Goal: Task Accomplishment & Management: Use online tool/utility

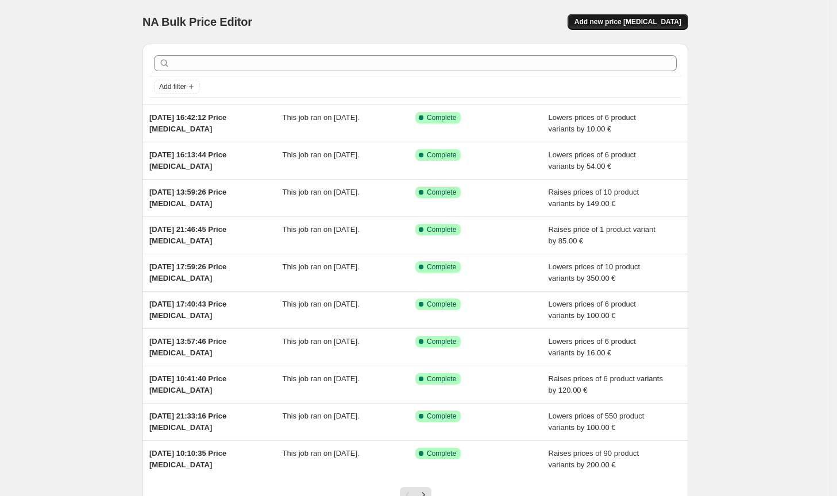
click at [668, 26] on span "Add new price [MEDICAL_DATA]" at bounding box center [628, 21] width 107 height 9
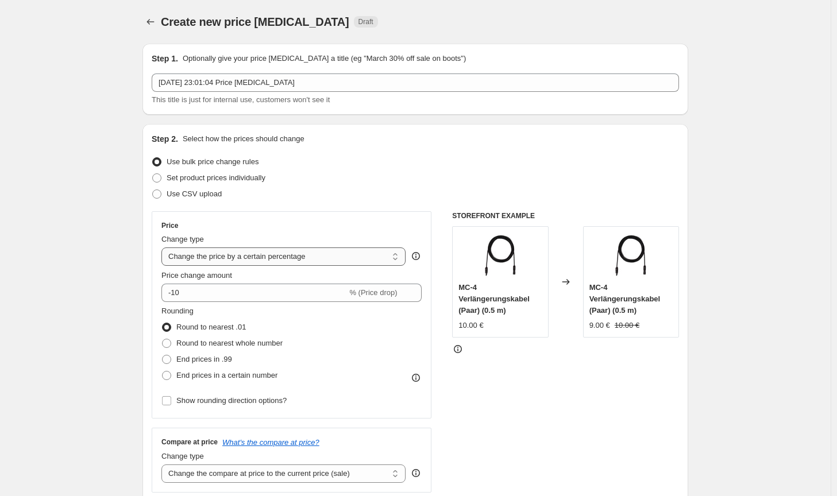
click at [346, 259] on select "Change the price to a certain amount Change the price by a certain amount Chang…" at bounding box center [283, 257] width 244 height 18
select select "by"
click at [164, 248] on select "Change the price to a certain amount Change the price by a certain amount Chang…" at bounding box center [283, 257] width 244 height 18
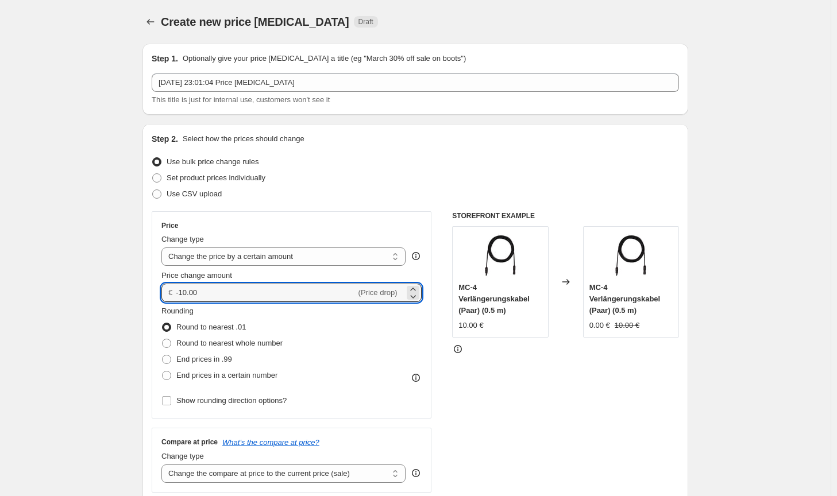
drag, startPoint x: 218, startPoint y: 293, endPoint x: 171, endPoint y: 291, distance: 47.2
click at [171, 291] on div "€ -10.00 (Price drop)" at bounding box center [291, 293] width 260 height 18
type input "20.00"
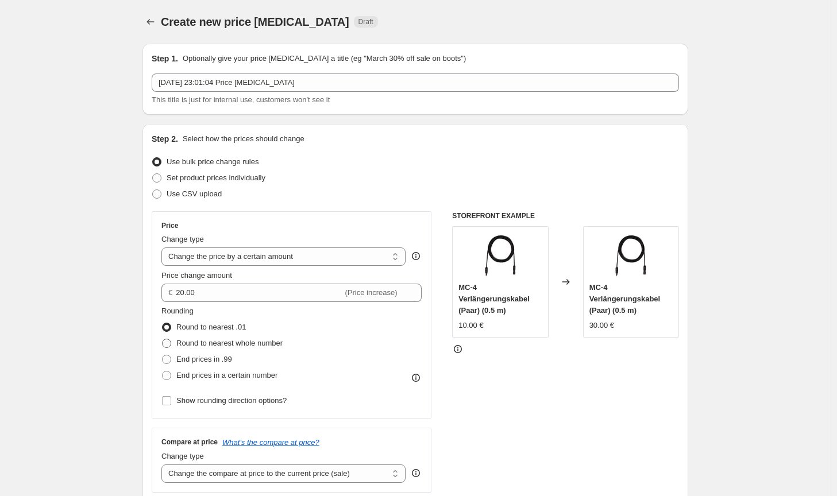
click at [207, 346] on span "Round to nearest whole number" at bounding box center [229, 343] width 106 height 9
click at [163, 340] on input "Round to nearest whole number" at bounding box center [162, 339] width 1 height 1
radio input "true"
click at [498, 403] on div "STOREFRONT EXAMPLE MC-4 Verlängerungskabel (Paar) (0.5 m) 10.00 € Changed to MC…" at bounding box center [565, 352] width 227 height 282
click at [350, 479] on select "Change the compare at price to the current price (sale) Change the compare at p…" at bounding box center [283, 474] width 244 height 18
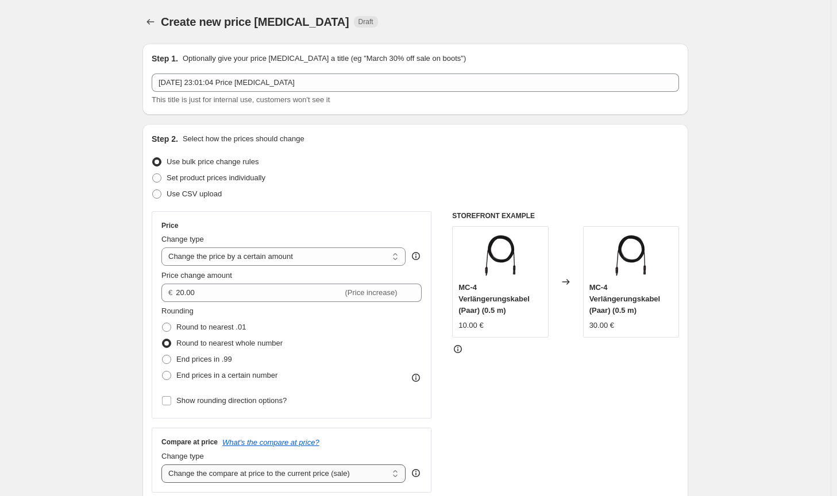
select select "no_change"
click at [164, 465] on select "Change the compare at price to the current price (sale) Change the compare at p…" at bounding box center [283, 474] width 244 height 18
click at [580, 454] on div "STOREFRONT EXAMPLE MC-4 Verlängerungskabel (Paar) (0.5 m) 10.00 € Changed to MC…" at bounding box center [565, 352] width 227 height 282
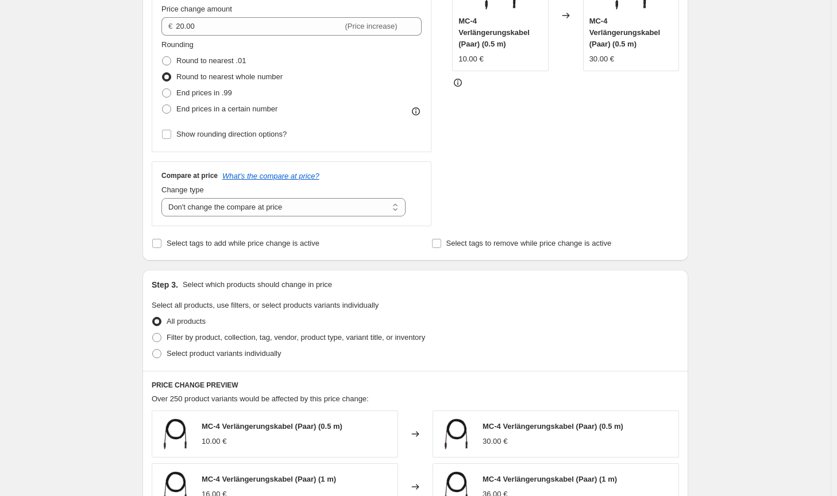
scroll to position [287, 0]
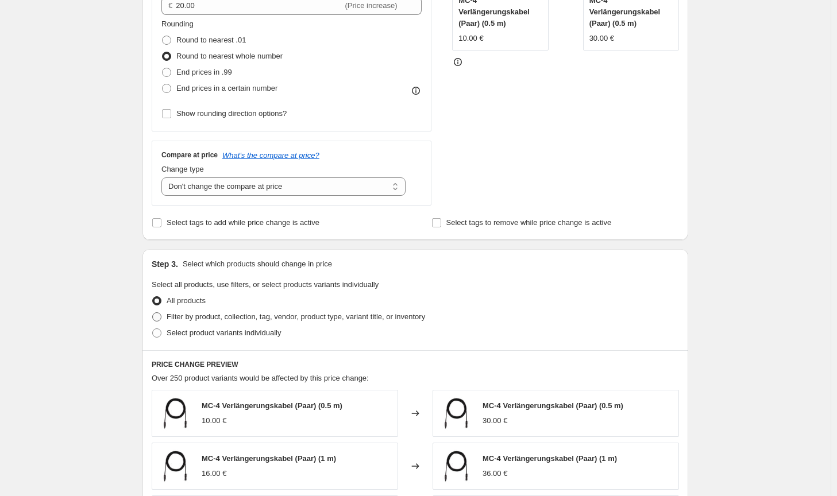
click at [405, 320] on span "Filter by product, collection, tag, vendor, product type, variant title, or inv…" at bounding box center [296, 317] width 259 height 9
click at [153, 313] on input "Filter by product, collection, tag, vendor, product type, variant title, or inv…" at bounding box center [152, 313] width 1 height 1
radio input "true"
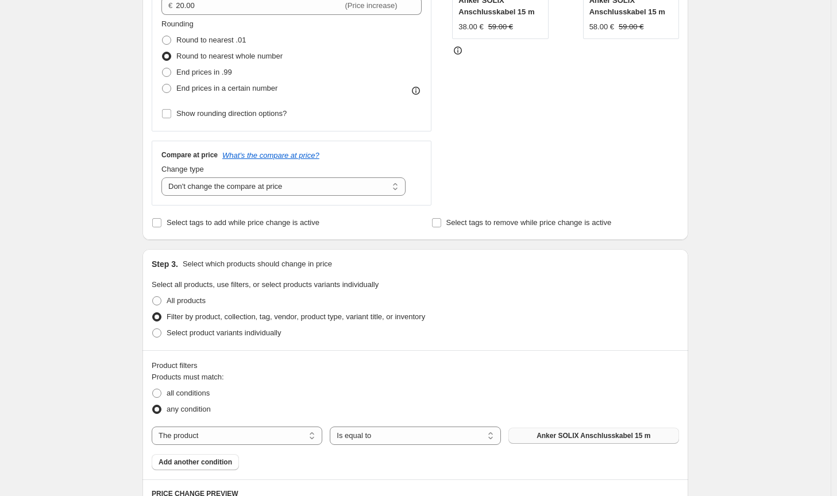
click at [571, 430] on button "Anker SOLIX Anschlusskabel 15 m" at bounding box center [594, 436] width 171 height 16
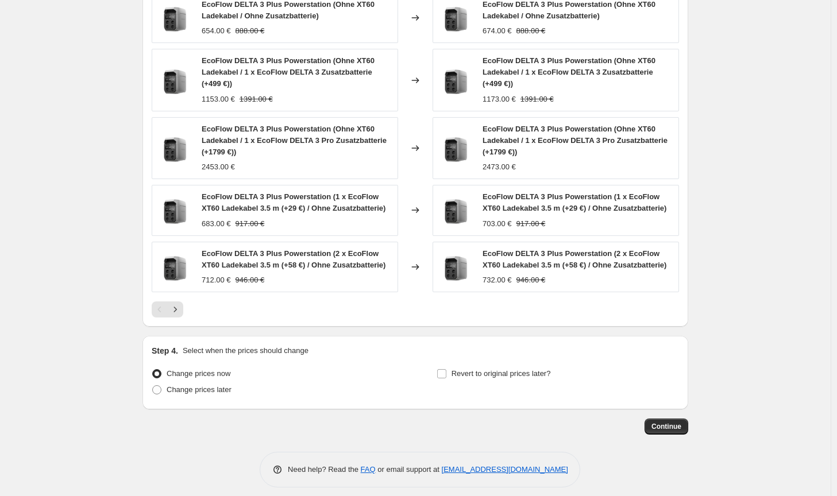
scroll to position [822, 0]
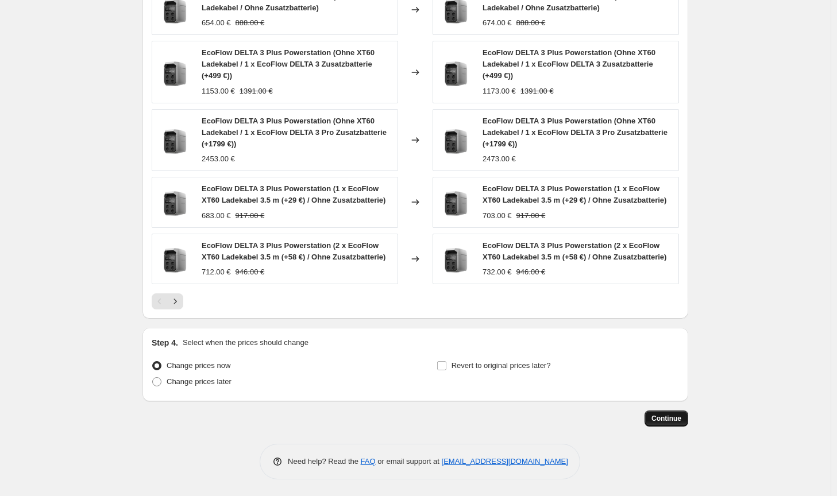
click at [660, 413] on button "Continue" at bounding box center [667, 419] width 44 height 16
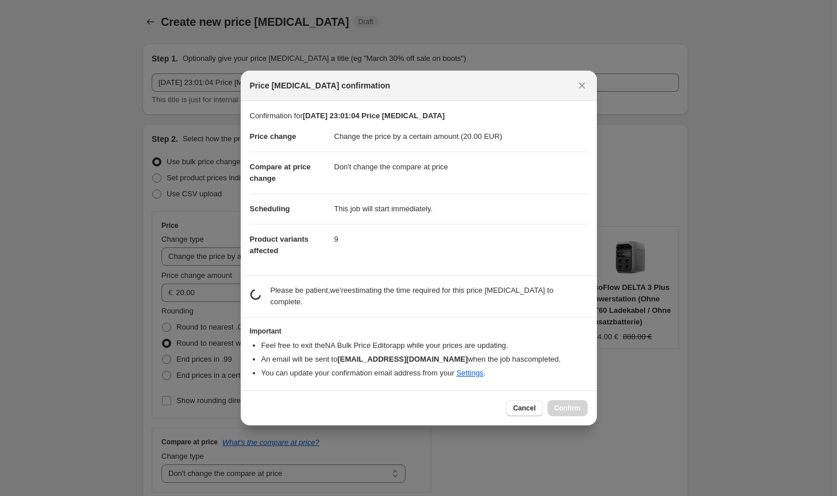
scroll to position [0, 0]
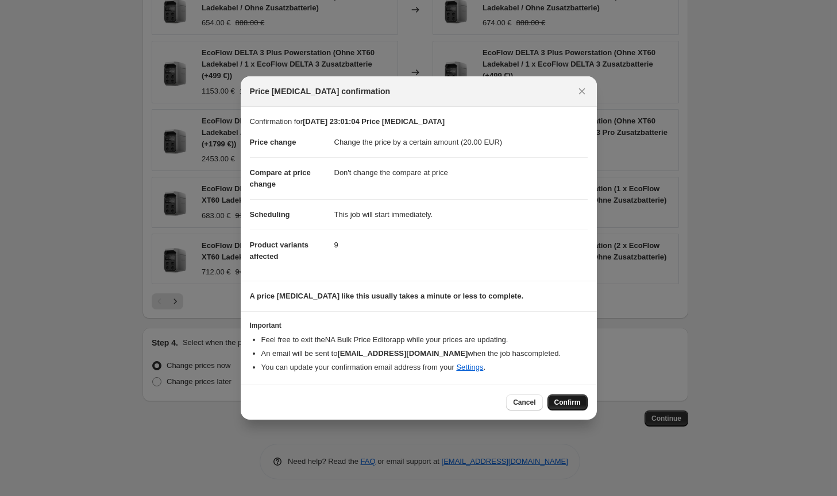
click at [573, 400] on span "Confirm" at bounding box center [567, 402] width 26 height 9
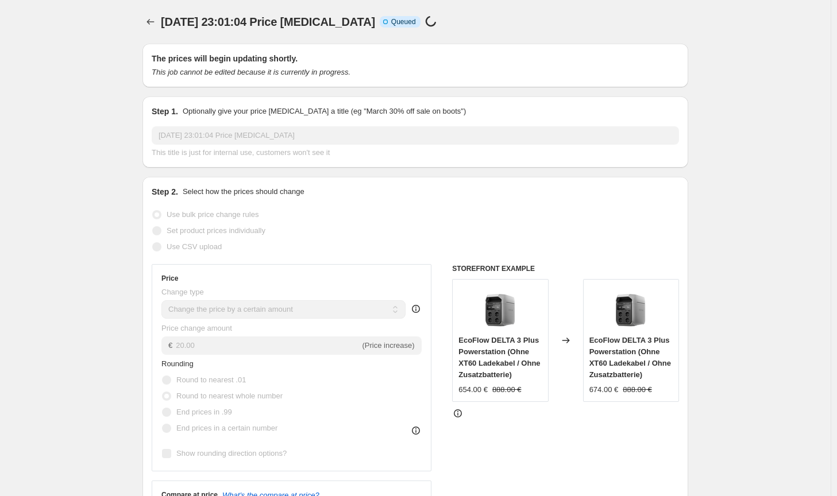
scroll to position [822, 0]
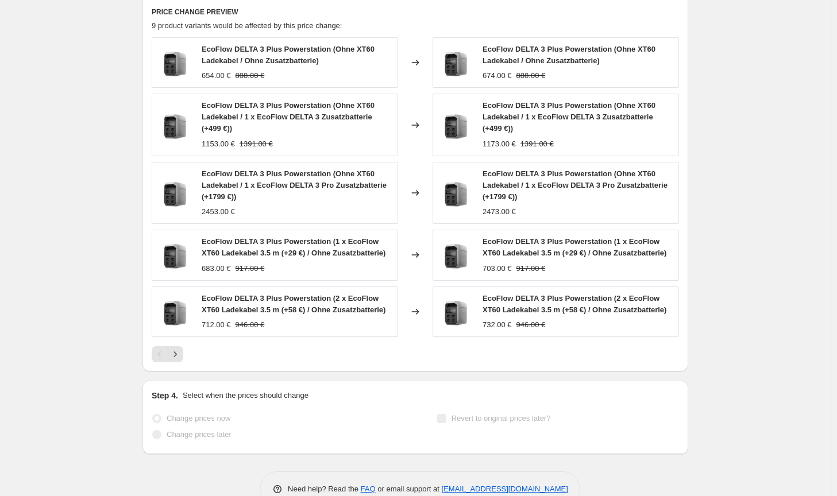
select select "by"
select select "no_change"
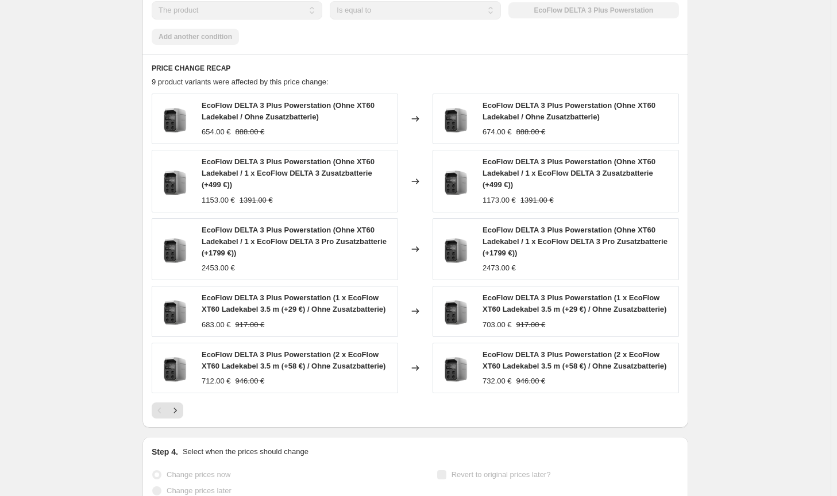
scroll to position [0, 0]
